Goal: Task Accomplishment & Management: Manage account settings

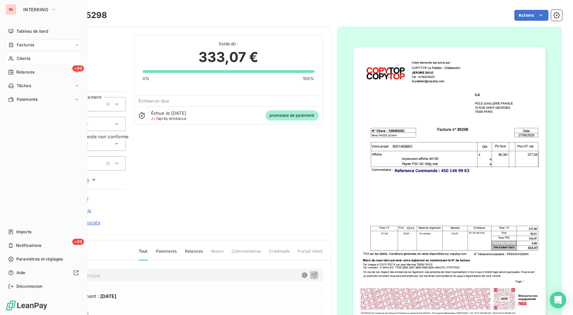
click at [13, 56] on icon at bounding box center [11, 58] width 6 height 5
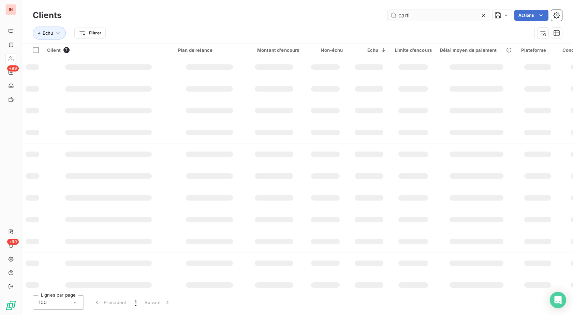
drag, startPoint x: 435, startPoint y: 16, endPoint x: 344, endPoint y: 16, distance: 91.3
click at [387, 16] on input "carti" at bounding box center [438, 15] width 102 height 11
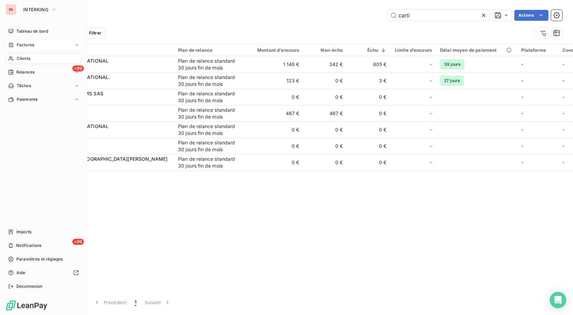
click at [14, 45] on div "Factures" at bounding box center [21, 45] width 26 height 6
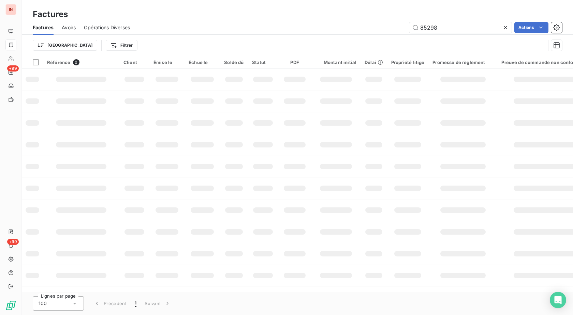
drag, startPoint x: 456, startPoint y: 23, endPoint x: 374, endPoint y: 32, distance: 83.3
click at [409, 24] on input "85298" at bounding box center [460, 27] width 102 height 11
type input "148546"
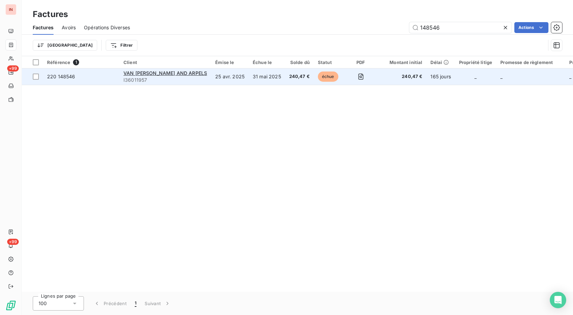
click at [248, 80] on td "31 mai 2025" at bounding box center [266, 77] width 36 height 16
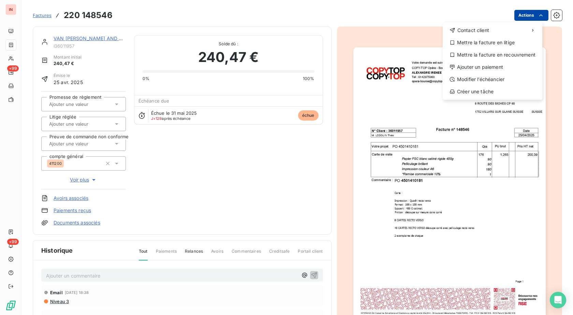
click at [520, 17] on html "IN +99 +99 Factures [PHONE_NUMBER] Actions Contact client Mettre la facture en …" at bounding box center [286, 157] width 573 height 315
click at [493, 67] on div "Ajouter un paiement" at bounding box center [492, 67] width 94 height 11
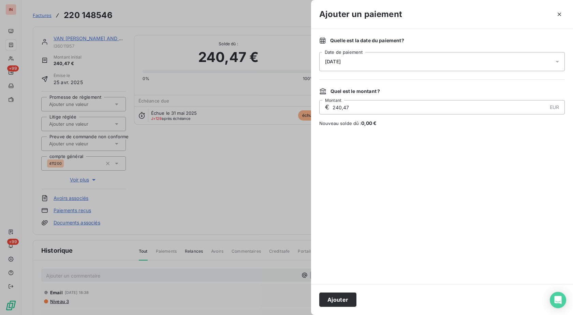
click at [442, 66] on div "[DATE]" at bounding box center [441, 61] width 245 height 19
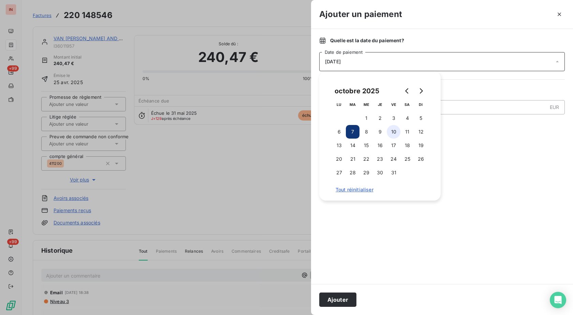
click at [394, 134] on button "10" at bounding box center [394, 132] width 14 height 14
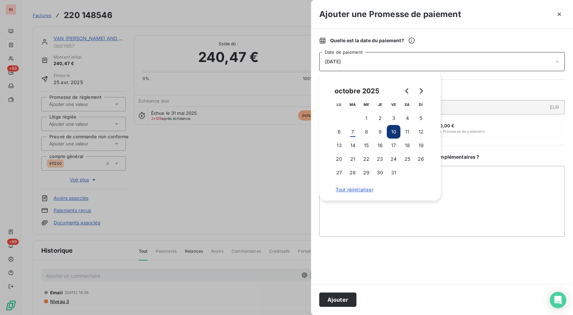
drag, startPoint x: 350, startPoint y: 296, endPoint x: 339, endPoint y: 285, distance: 15.2
click at [350, 296] on button "Ajouter" at bounding box center [337, 300] width 37 height 14
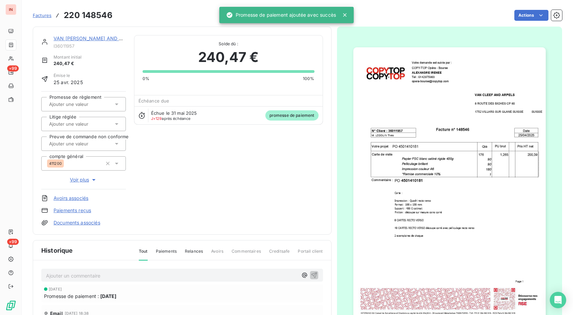
click at [84, 102] on input "text" at bounding box center [82, 104] width 69 height 6
click at [86, 119] on div "Oui" at bounding box center [87, 122] width 65 height 11
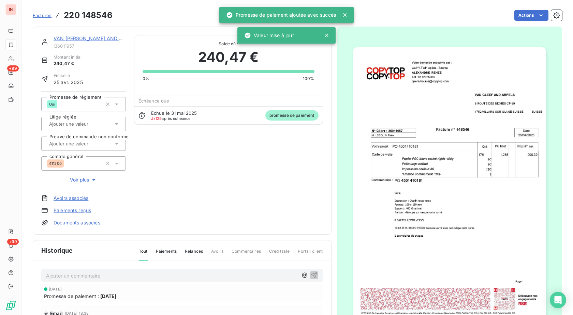
click at [40, 15] on span "Factures" at bounding box center [42, 15] width 19 height 5
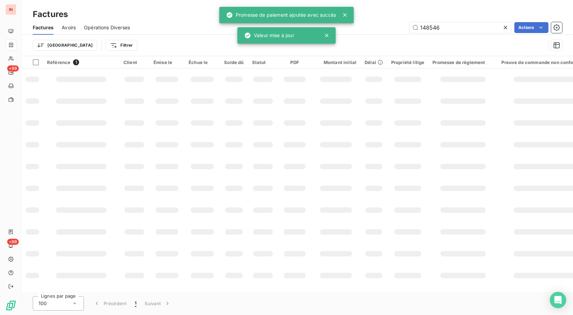
drag, startPoint x: 453, startPoint y: 29, endPoint x: 351, endPoint y: 24, distance: 101.7
click at [409, 25] on input "148546" at bounding box center [460, 27] width 102 height 11
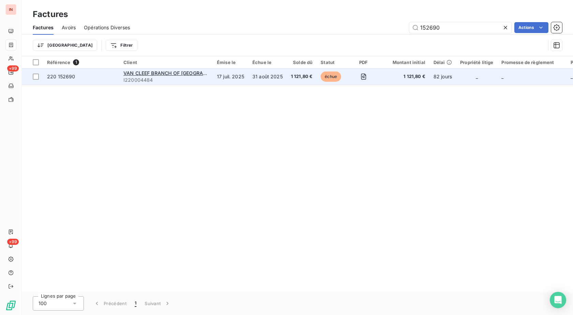
type input "152690"
click at [263, 80] on td "31 août 2025" at bounding box center [267, 77] width 39 height 16
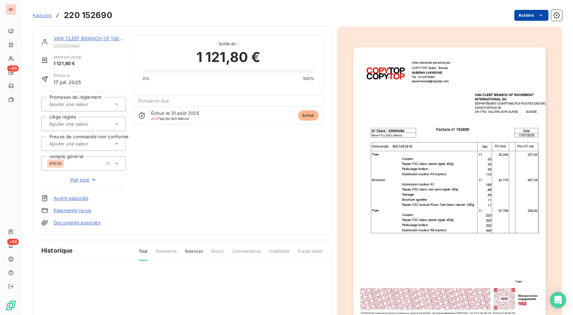
click at [513, 19] on html "IN +99 +99 Factures 220 152690 Actions VAN CLEEF BRANCH OF RICHEMONT I220004484…" at bounding box center [286, 157] width 573 height 315
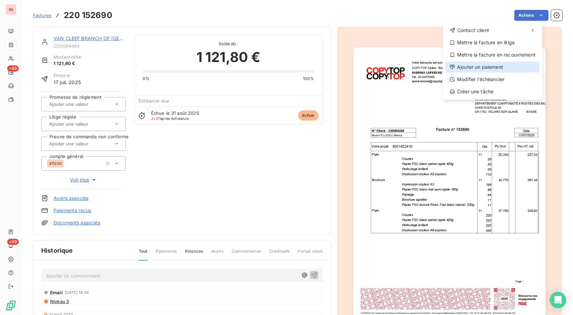
click at [498, 65] on div "Ajouter un paiement" at bounding box center [492, 67] width 94 height 11
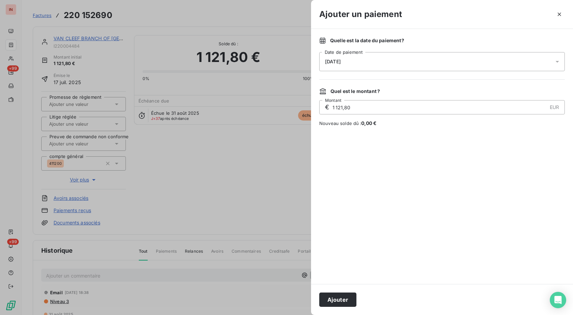
click at [429, 64] on div "[DATE]" at bounding box center [441, 61] width 245 height 19
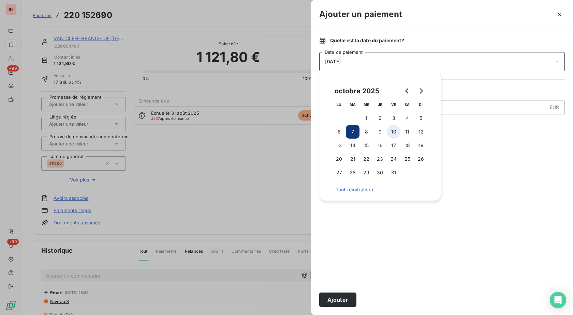
click at [389, 131] on button "10" at bounding box center [394, 132] width 14 height 14
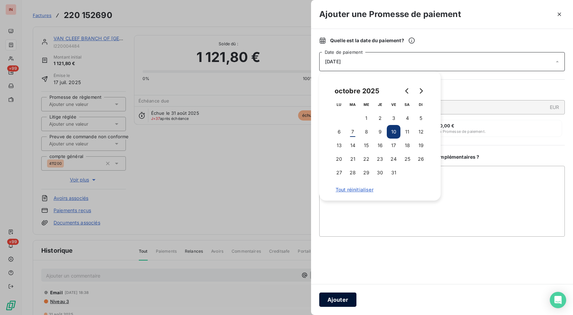
click at [344, 300] on button "Ajouter" at bounding box center [337, 300] width 37 height 14
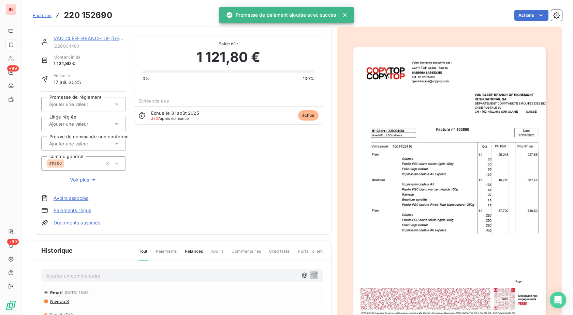
click at [72, 104] on input "text" at bounding box center [82, 104] width 69 height 6
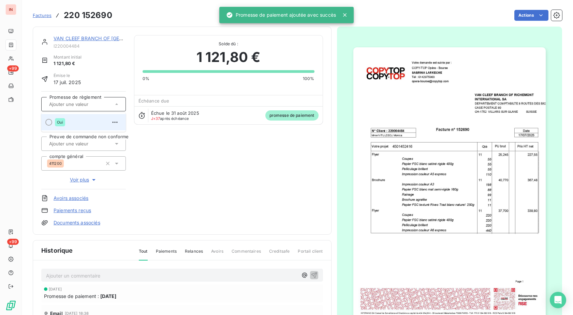
click at [77, 124] on div "Oui" at bounding box center [87, 122] width 65 height 11
click at [103, 37] on link "VAN CLEEF BRANCH OF [GEOGRAPHIC_DATA]" at bounding box center [107, 38] width 107 height 6
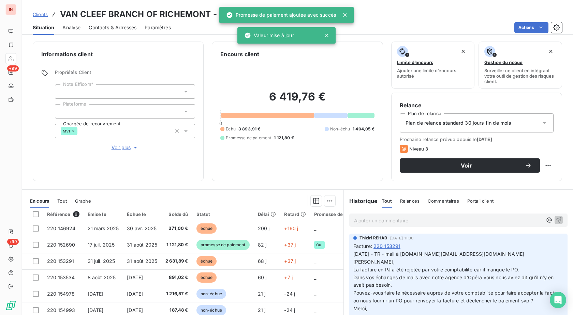
scroll to position [35, 0]
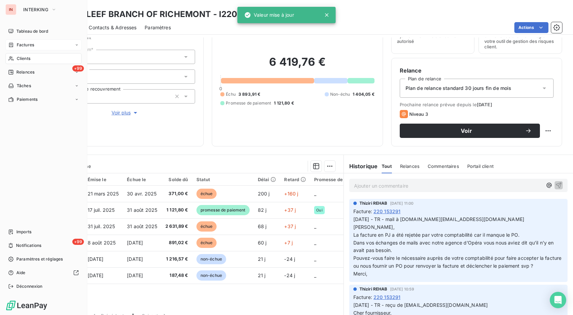
click at [14, 45] on icon at bounding box center [11, 44] width 6 height 5
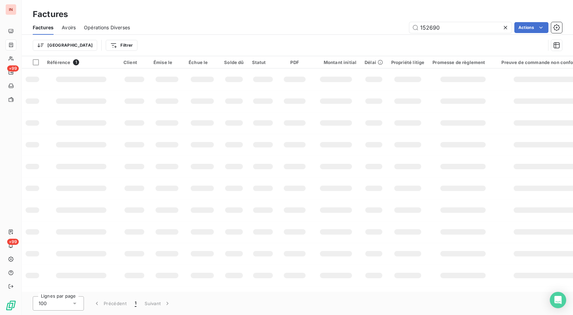
drag, startPoint x: 456, startPoint y: 26, endPoint x: 314, endPoint y: 30, distance: 142.2
click at [409, 30] on input "152690" at bounding box center [460, 27] width 102 height 11
type input "148546"
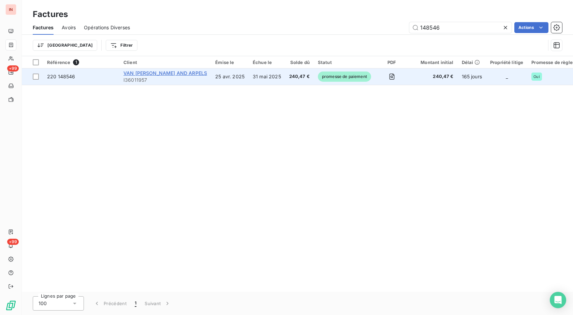
click at [154, 75] on span "VAN [PERSON_NAME] AND ARPELS" at bounding box center [165, 73] width 84 height 6
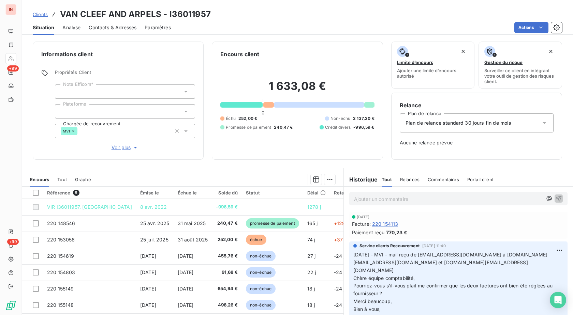
click at [353, 286] on span "Pourriez-vous s’il-vous plait me confirmer que les deux factures ont bien été r…" at bounding box center [453, 290] width 200 height 14
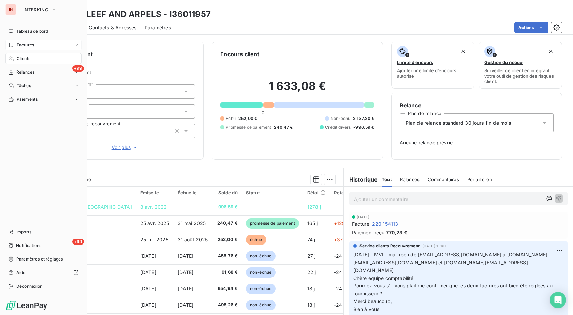
drag, startPoint x: 13, startPoint y: 47, endPoint x: 18, endPoint y: 48, distance: 5.5
click at [13, 47] on icon at bounding box center [11, 44] width 6 height 5
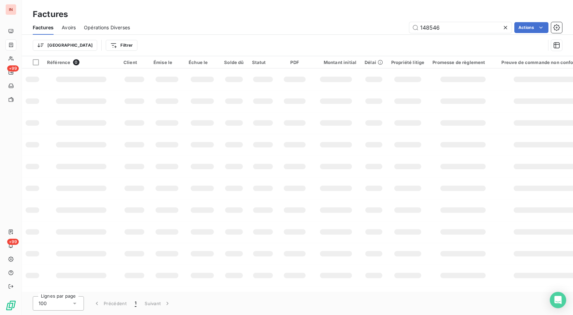
drag, startPoint x: 461, startPoint y: 29, endPoint x: 325, endPoint y: 31, distance: 136.7
click at [409, 31] on input "148546" at bounding box center [460, 27] width 102 height 11
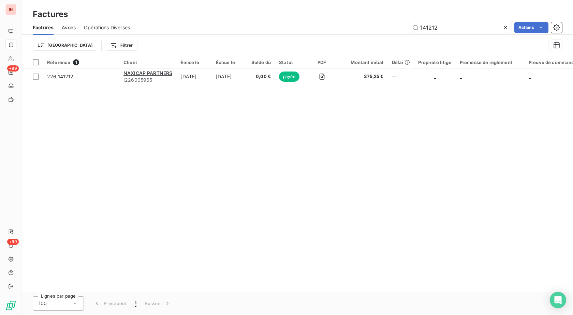
type input "141212"
